Goal: Obtain resource: Obtain resource

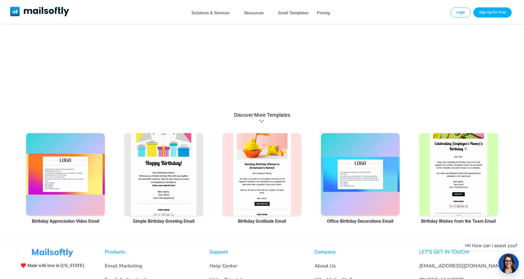
scroll to position [302, 0]
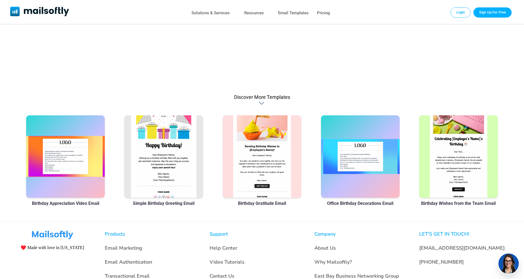
click at [165, 204] on h3 "Simple Birthday Greeting Email" at bounding box center [164, 203] width 62 height 5
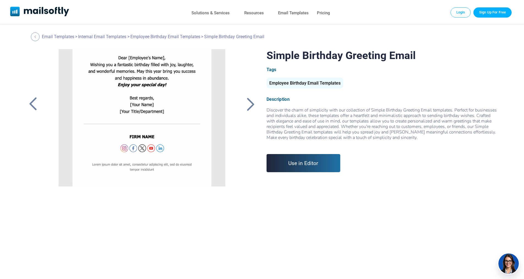
scroll to position [133, 0]
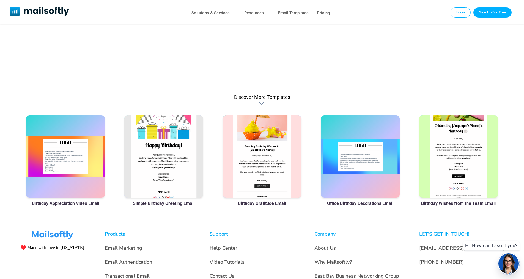
click at [466, 149] on div at bounding box center [458, 156] width 79 height 82
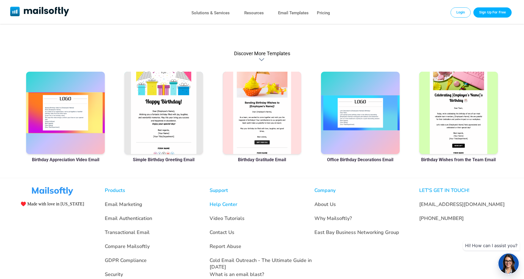
scroll to position [336, 0]
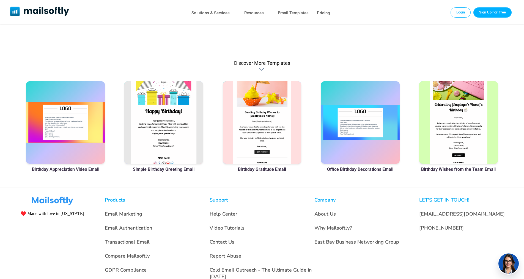
click at [156, 169] on h3 "Simple Birthday Greeting Email" at bounding box center [164, 169] width 62 height 5
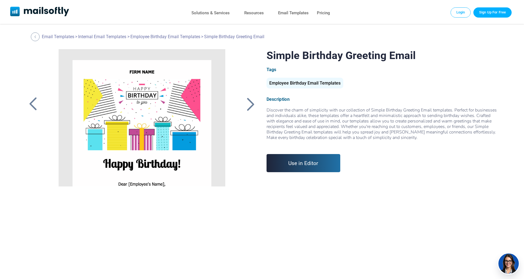
click at [207, 136] on div at bounding box center [141, 117] width 185 height 137
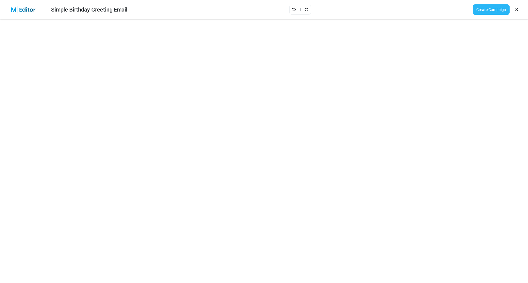
click at [499, 10] on link "Create Campaign" at bounding box center [491, 9] width 37 height 10
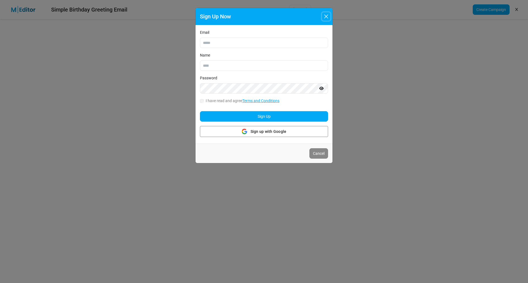
click at [327, 16] on button "Close" at bounding box center [326, 16] width 8 height 8
